Goal: Task Accomplishment & Management: Complete application form

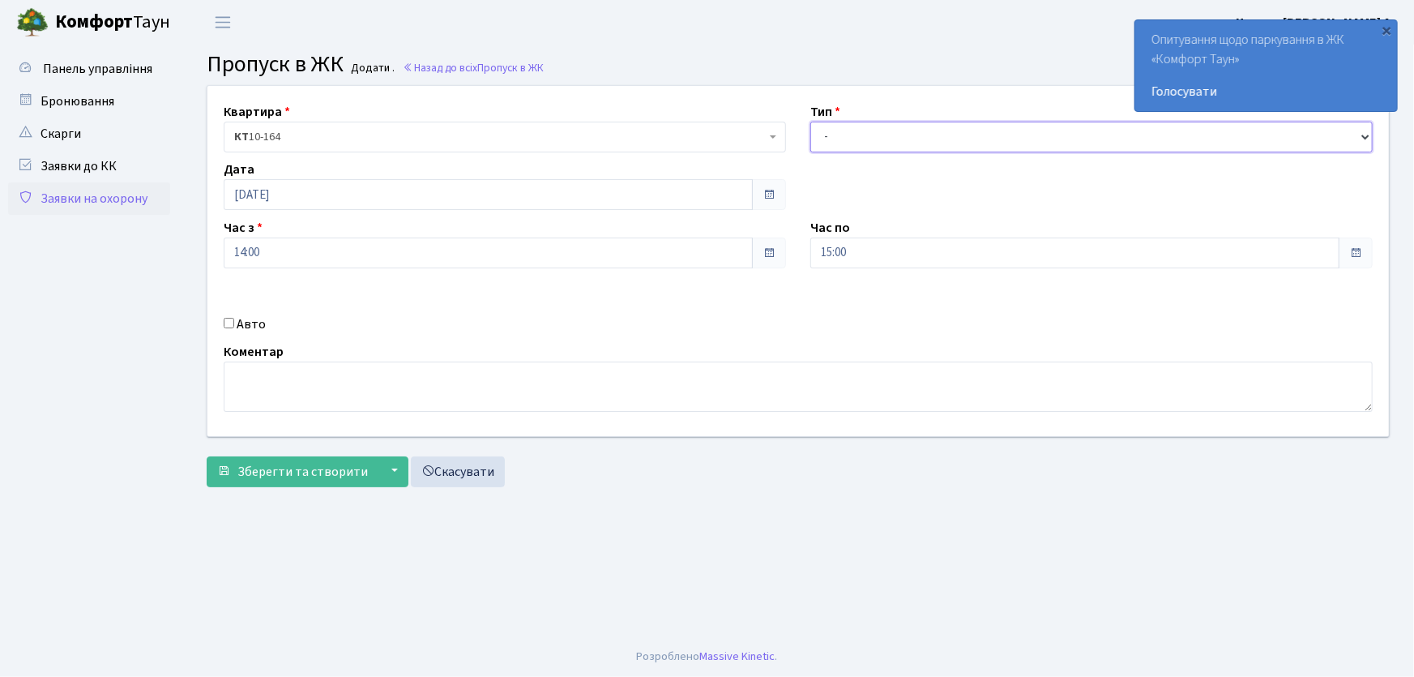
click at [866, 138] on select "- Доставка Таксі Гості Сервіс" at bounding box center [1091, 137] width 562 height 31
select select "1"
click at [810, 122] on select "- Доставка Таксі Гості Сервіс" at bounding box center [1091, 137] width 562 height 31
drag, startPoint x: 868, startPoint y: 251, endPoint x: 778, endPoint y: 255, distance: 90.0
click at [778, 255] on div "Квартира <b>КТ</b>&nbsp;&nbsp;&nbsp;&nbsp;10-164 КТ 10-164 Тип - Доставка Таксі…" at bounding box center [798, 261] width 1206 height 350
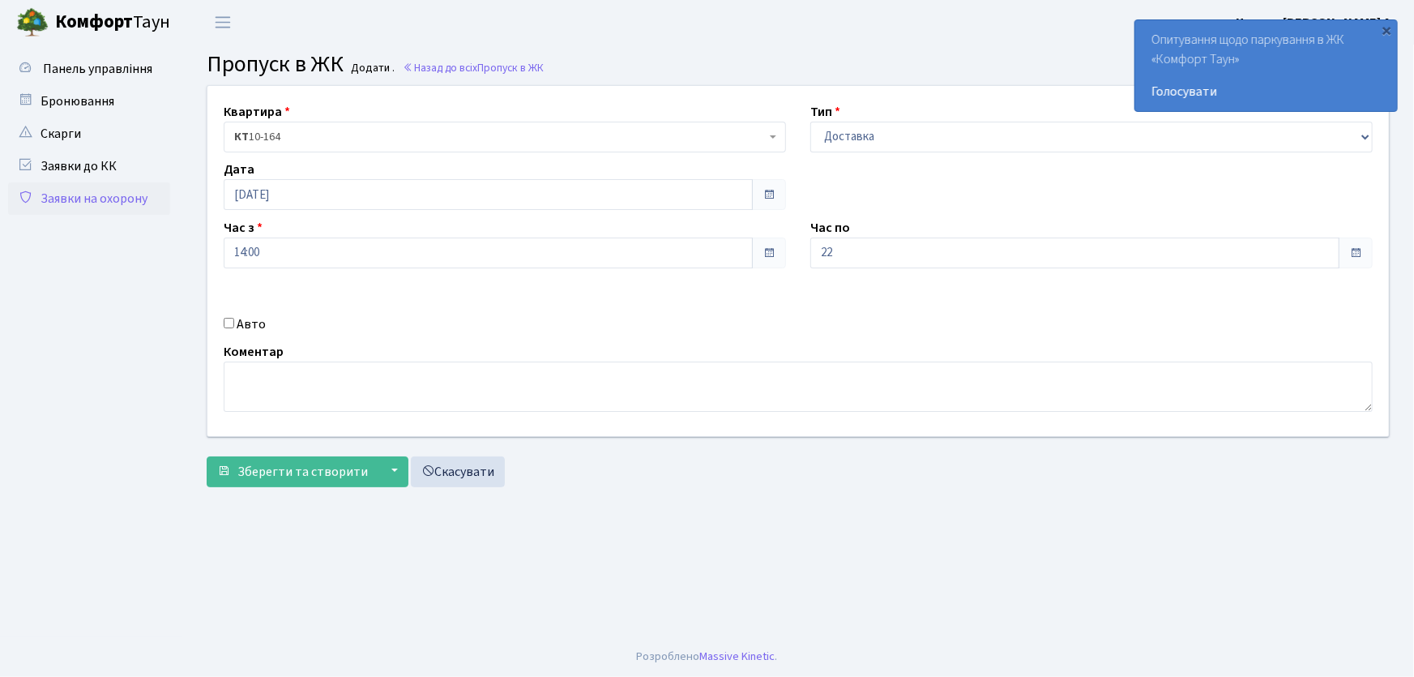
type input "22:00"
click at [231, 321] on input "Авто" at bounding box center [229, 323] width 11 height 11
checkbox input "true"
click at [845, 318] on input "text" at bounding box center [1091, 310] width 562 height 31
type input "КІ6760АВ"
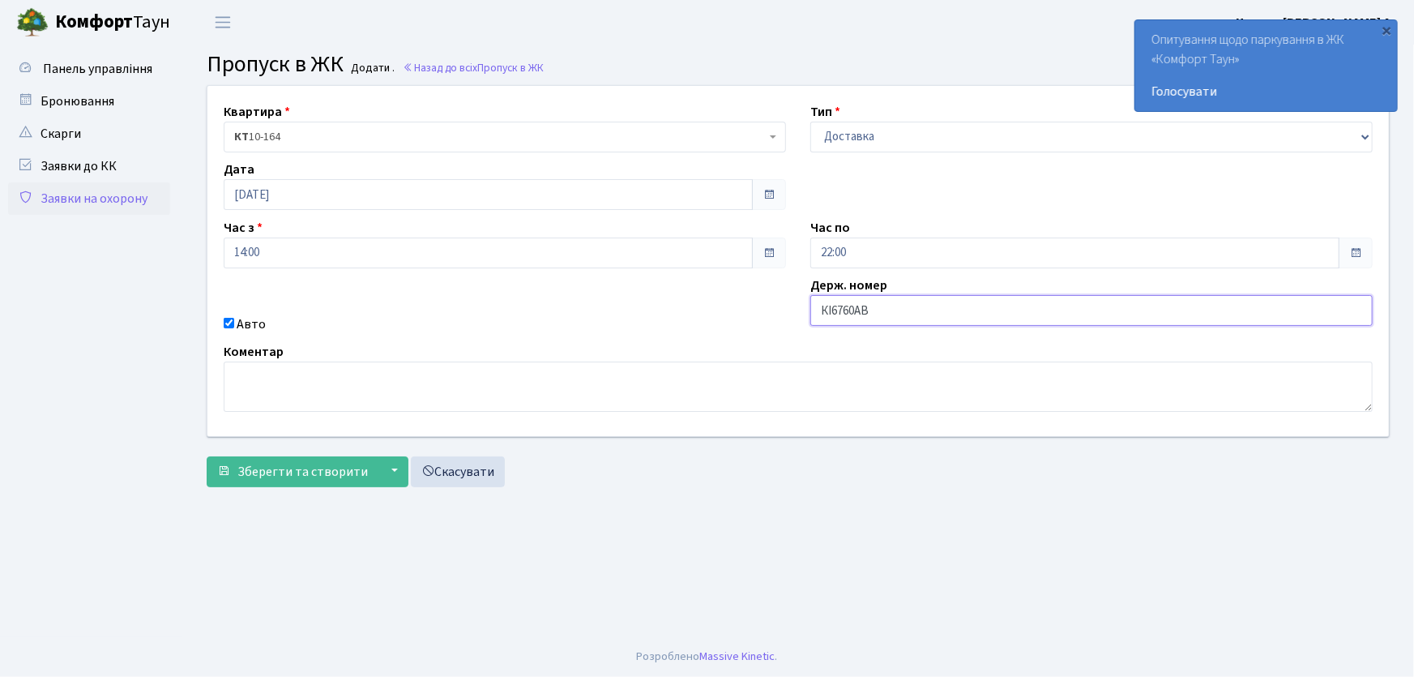
click at [207, 456] on button "Зберегти та створити" at bounding box center [293, 471] width 172 height 31
drag, startPoint x: 880, startPoint y: 130, endPoint x: 879, endPoint y: 147, distance: 17.0
click at [880, 130] on select "- Доставка Таксі Гості Сервіс" at bounding box center [1091, 137] width 562 height 31
select select "1"
click at [810, 122] on select "- Доставка Таксі Гості Сервіс" at bounding box center [1091, 137] width 562 height 31
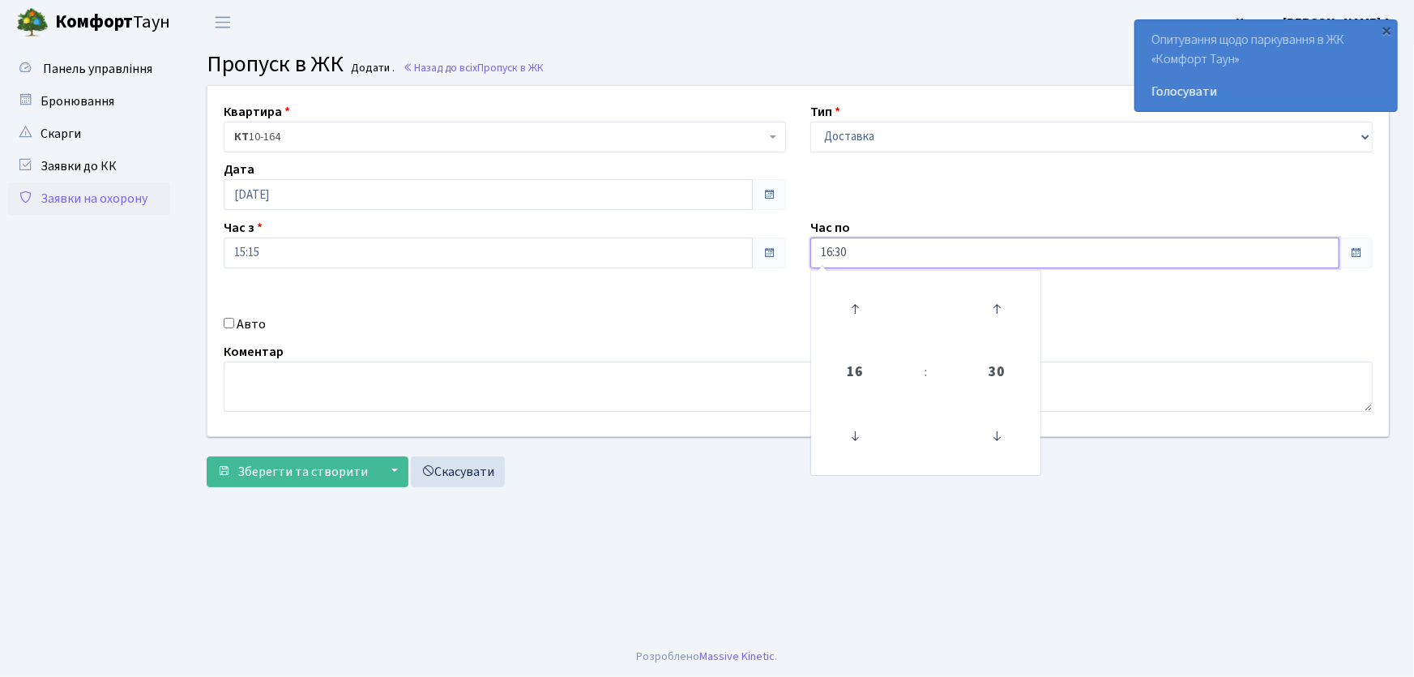
drag, startPoint x: 834, startPoint y: 250, endPoint x: 807, endPoint y: 247, distance: 26.9
click at [807, 247] on div "Час по 16:30 16 : 30 00 01 02 03 04 05 06 07 08 09 10 11 12 13 14 15 16 17 18 1…" at bounding box center [1091, 243] width 587 height 50
type input "22:00"
click at [227, 323] on input "Авто" at bounding box center [229, 323] width 11 height 11
checkbox input "true"
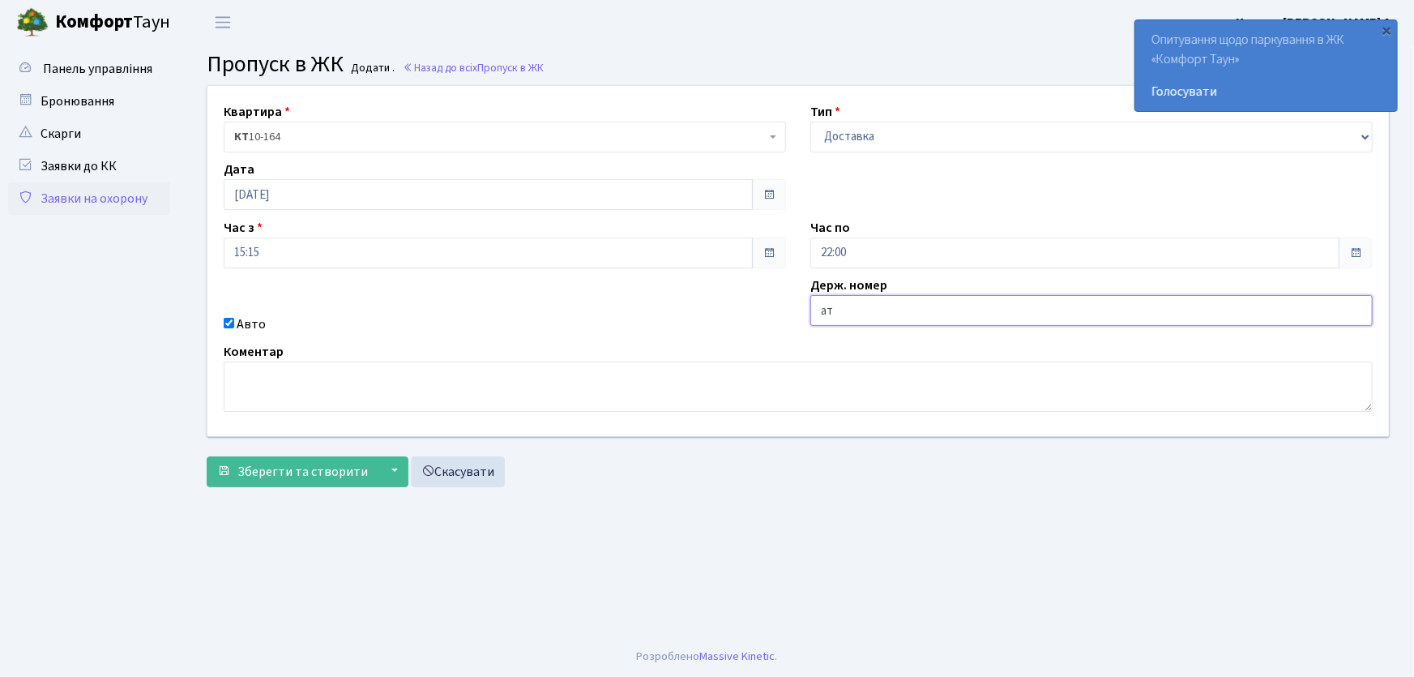
type input "АТ2281АО"
click at [207, 456] on button "Зберегти та створити" at bounding box center [293, 471] width 172 height 31
